Goal: Task Accomplishment & Management: Complete application form

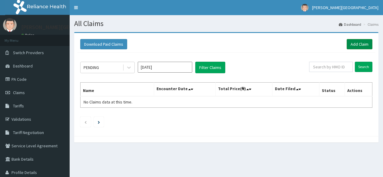
click at [356, 46] on link "Add Claim" at bounding box center [359, 44] width 26 height 10
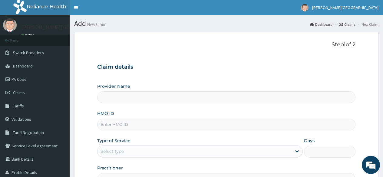
type input "Jesus is Love and Power Hospital"
click at [255, 131] on div "Provider Name Jesus is Love and Power Hospital HMO ID Type of Service Select ty…" at bounding box center [226, 134] width 258 height 102
click at [252, 128] on input "HMO ID" at bounding box center [226, 125] width 258 height 12
paste input "prv/10273/a"
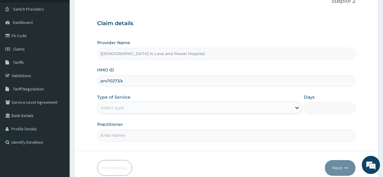
scroll to position [44, 0]
type input "prv/10273/a"
click at [205, 112] on div "Select type" at bounding box center [199, 107] width 205 height 12
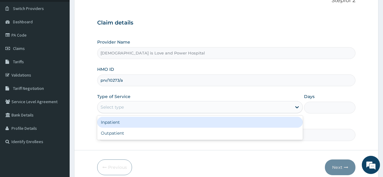
click at [200, 122] on div "Inpatient" at bounding box center [199, 122] width 205 height 11
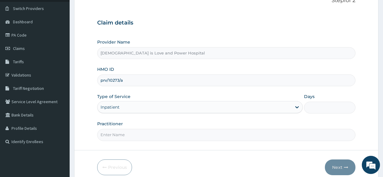
click at [243, 113] on div "Type of Service option Inpatient, selected. Select is focused ,type to refine l…" at bounding box center [199, 103] width 205 height 20
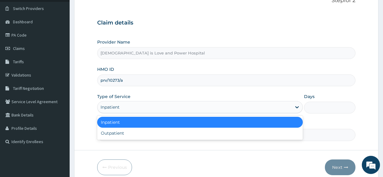
click at [239, 109] on div "Inpatient" at bounding box center [194, 107] width 194 height 10
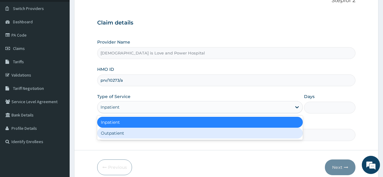
click at [222, 138] on div "Outpatient" at bounding box center [199, 133] width 205 height 11
type input "1"
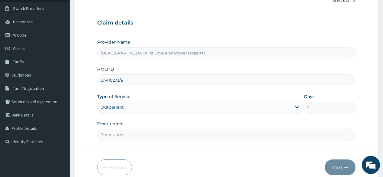
click at [176, 138] on input "Practitioner" at bounding box center [226, 135] width 258 height 12
type input "DR ATOZA"
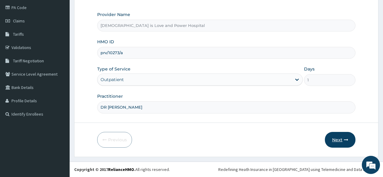
click at [338, 140] on button "Next" at bounding box center [340, 140] width 31 height 16
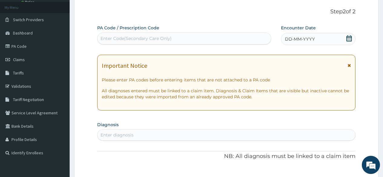
scroll to position [0, 0]
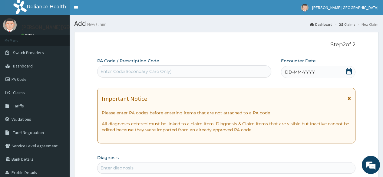
click at [207, 70] on div "Enter Code(Secondary Care Only)" at bounding box center [183, 72] width 173 height 10
click at [155, 69] on div "Enter Code(Secondary Care Only)" at bounding box center [135, 71] width 71 height 6
paste input "PA/A91B9B"
type input "PA/A91B9B"
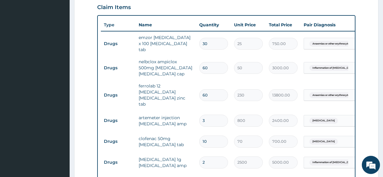
scroll to position [517, 0]
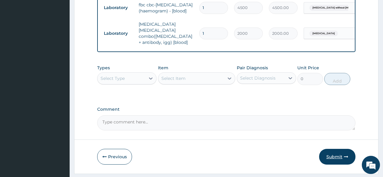
click at [332, 149] on button "Submit" at bounding box center [337, 157] width 36 height 16
